Goal: Transaction & Acquisition: Book appointment/travel/reservation

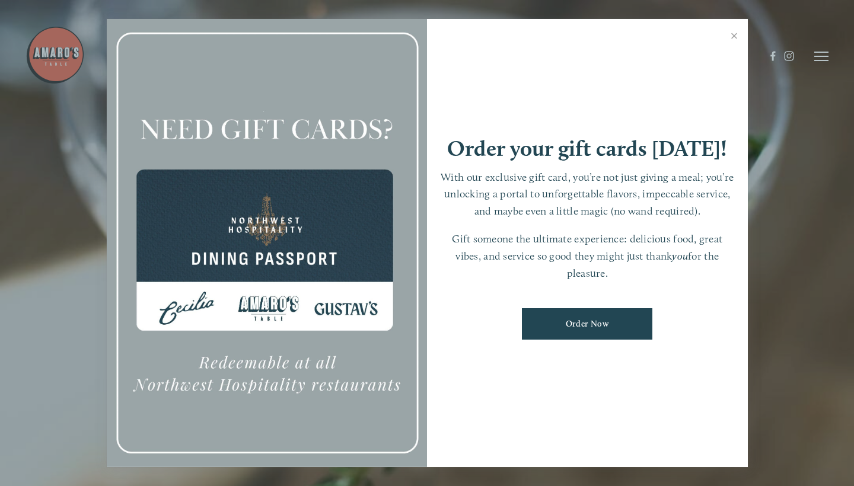
scroll to position [25, 0]
click at [736, 44] on link "Close" at bounding box center [734, 37] width 23 height 33
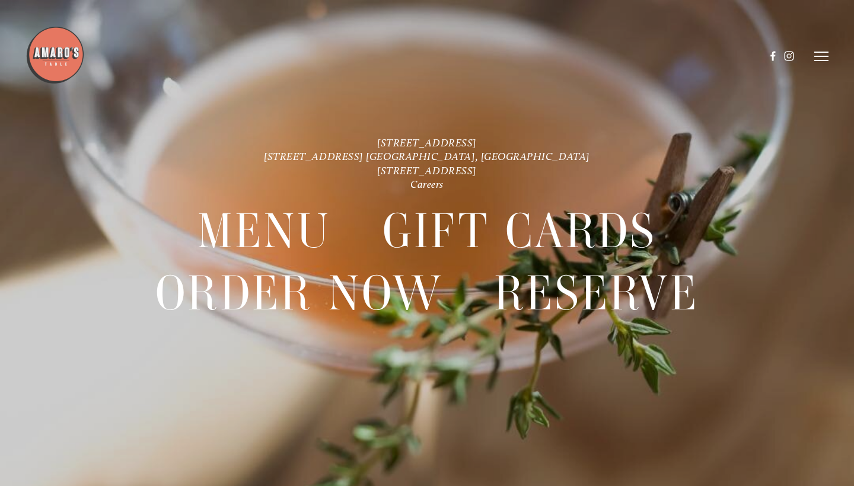
click at [826, 61] on line at bounding box center [821, 61] width 14 height 0
click at [604, 54] on span "Menu" at bounding box center [611, 56] width 22 height 10
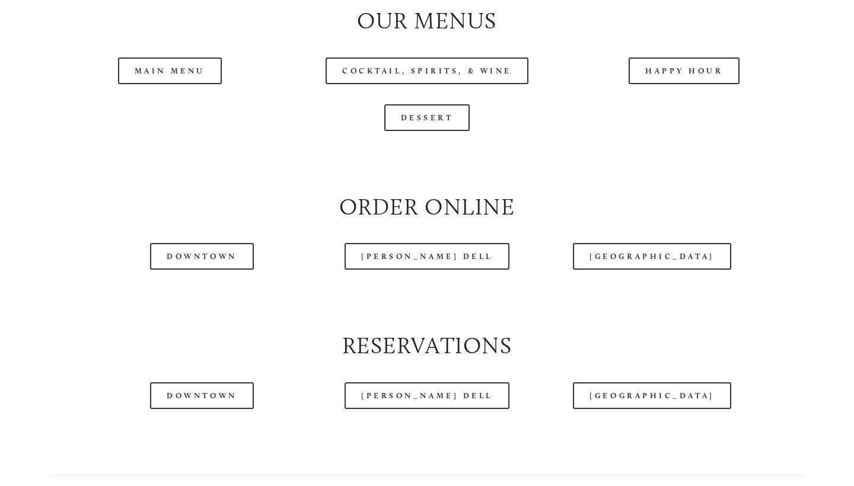
scroll to position [1250, 0]
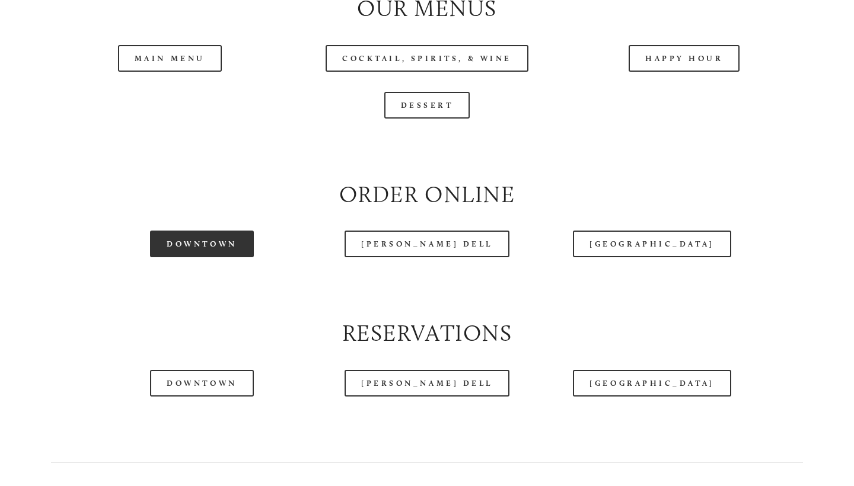
click at [192, 243] on link "Downtown" at bounding box center [201, 244] width 103 height 27
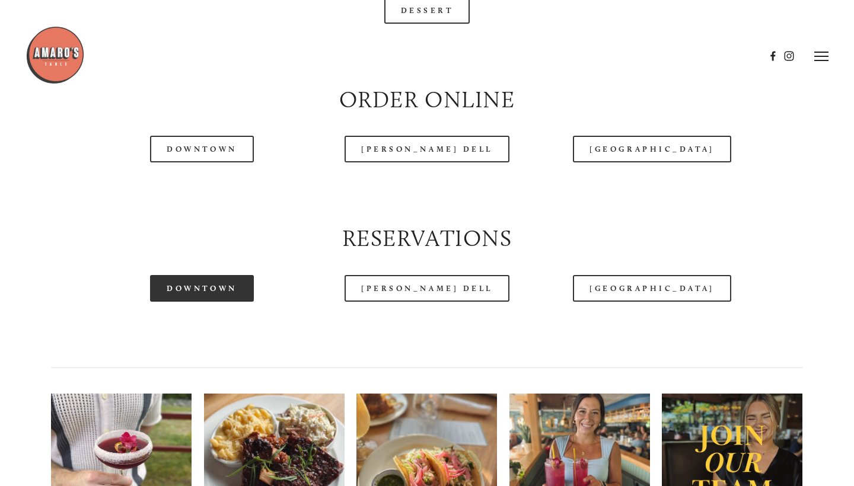
scroll to position [0, 0]
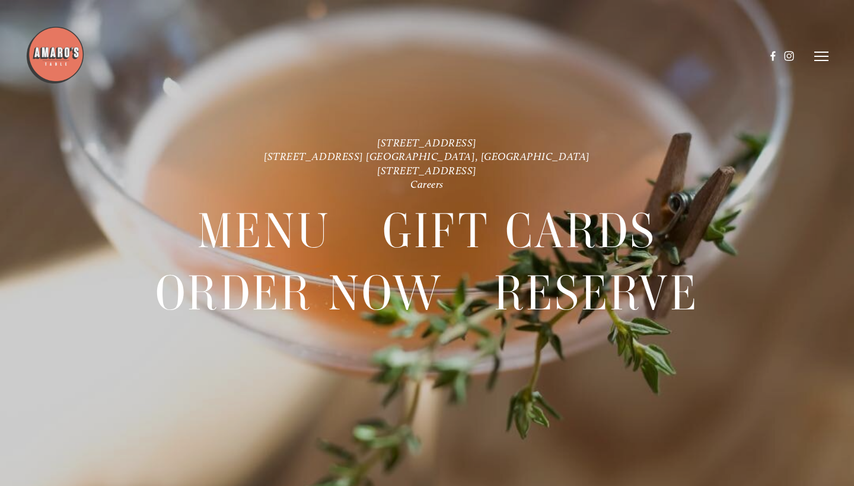
scroll to position [25, 0]
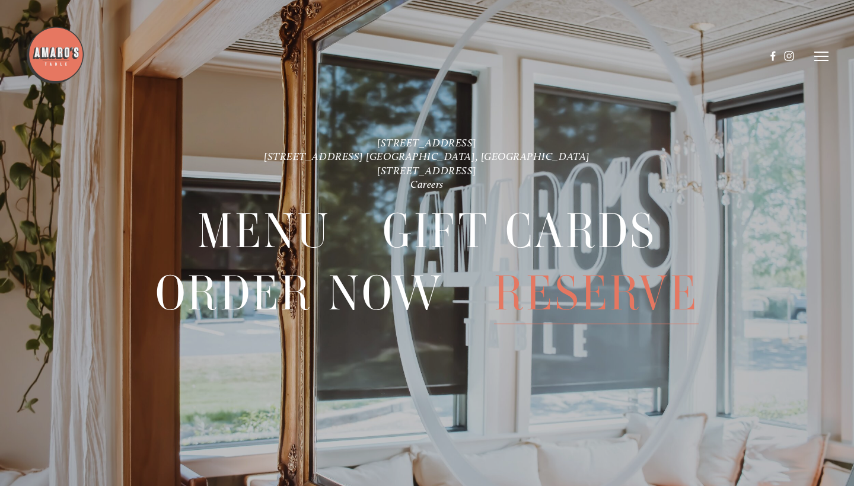
click at [576, 303] on span "Reserve" at bounding box center [596, 294] width 204 height 62
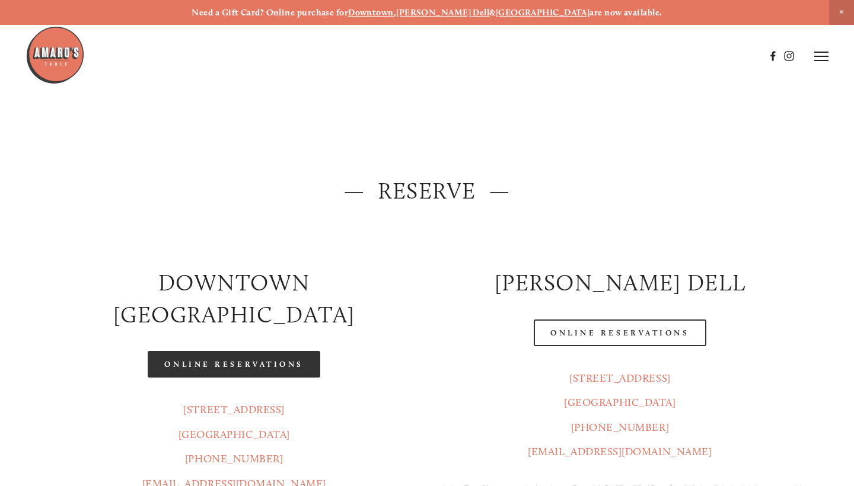
click at [253, 351] on link "Online Reservations" at bounding box center [234, 364] width 172 height 27
